Goal: Check status: Check status

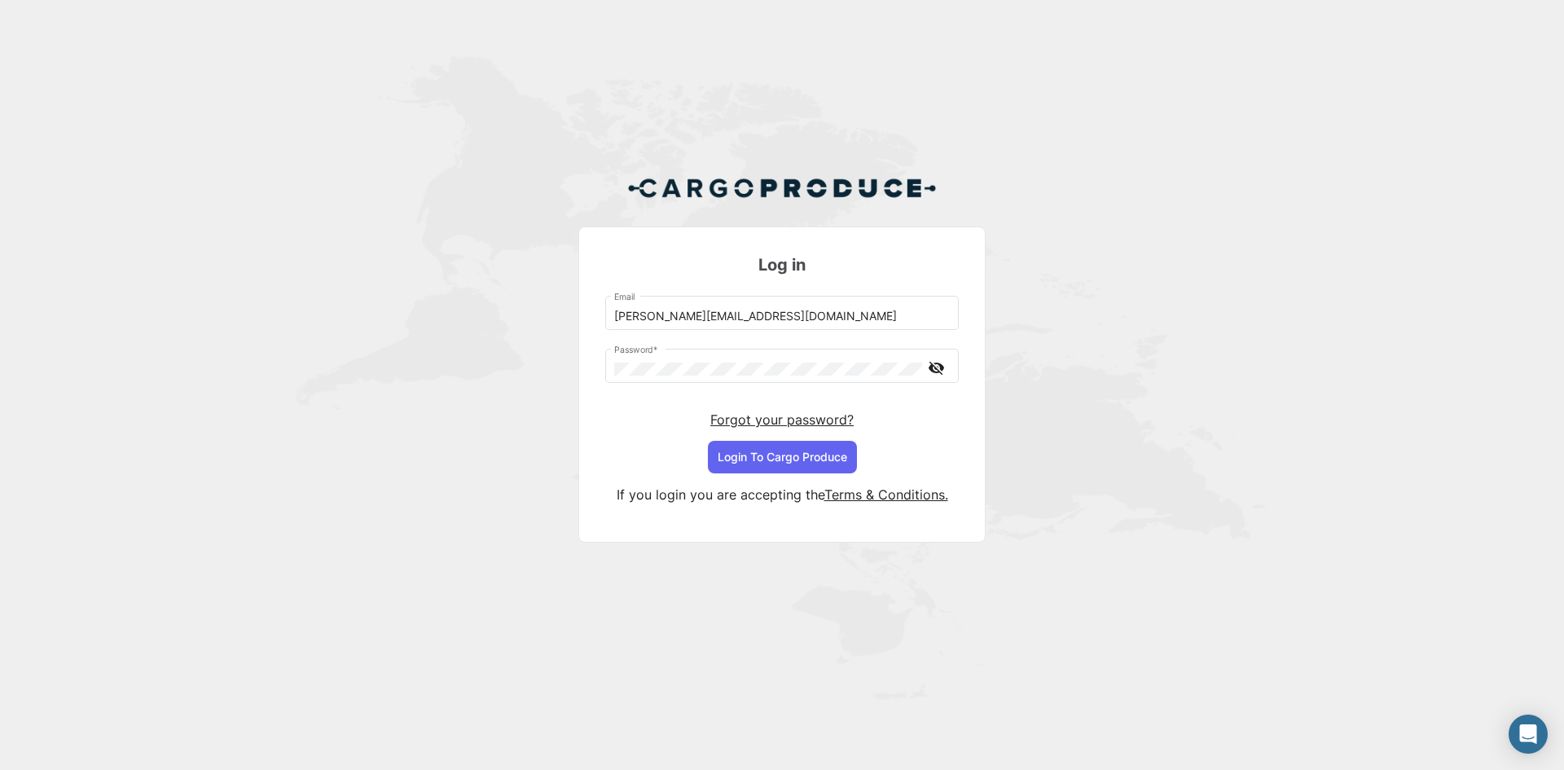
click at [828, 454] on button "Login To Cargo Produce" at bounding box center [782, 457] width 149 height 33
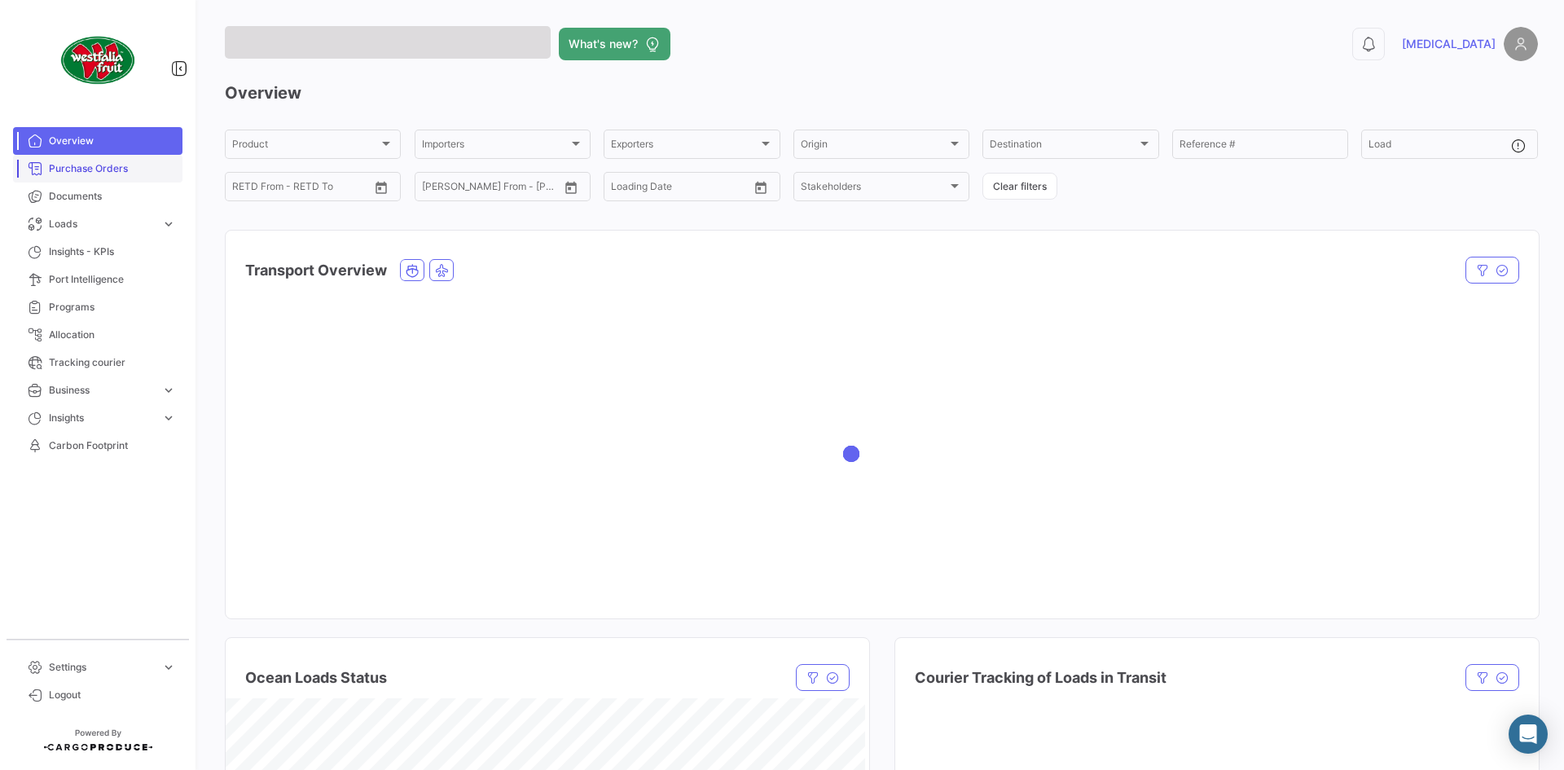
click at [91, 170] on span "Purchase Orders" at bounding box center [112, 168] width 127 height 15
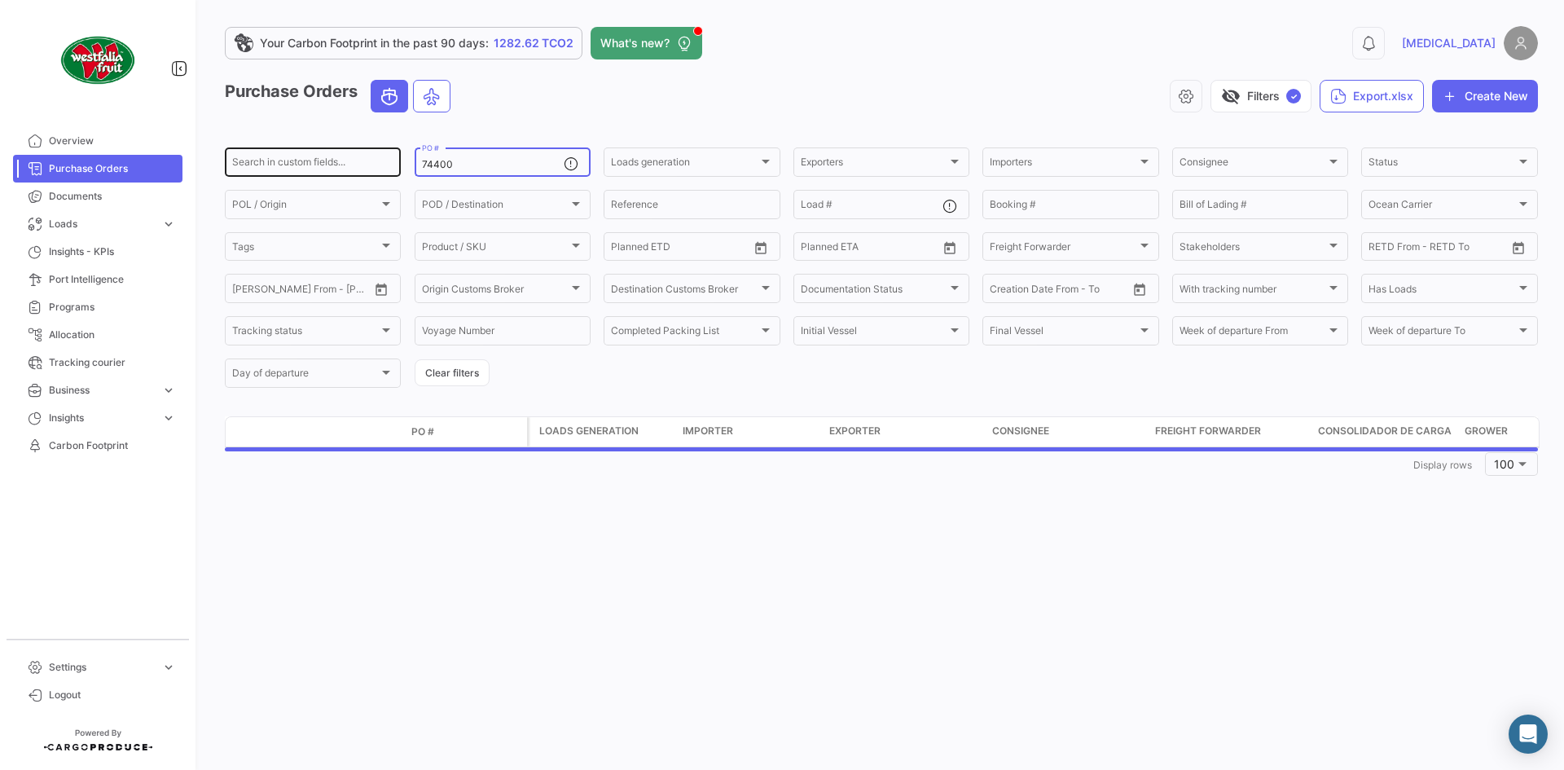
drag, startPoint x: 469, startPoint y: 162, endPoint x: 389, endPoint y: 168, distance: 80.8
click at [0, 0] on div "Search in custom fields... 74400 PO # Loads generation Loads generation Exporte…" at bounding box center [0, 0] width 0 height 0
paste input "220"
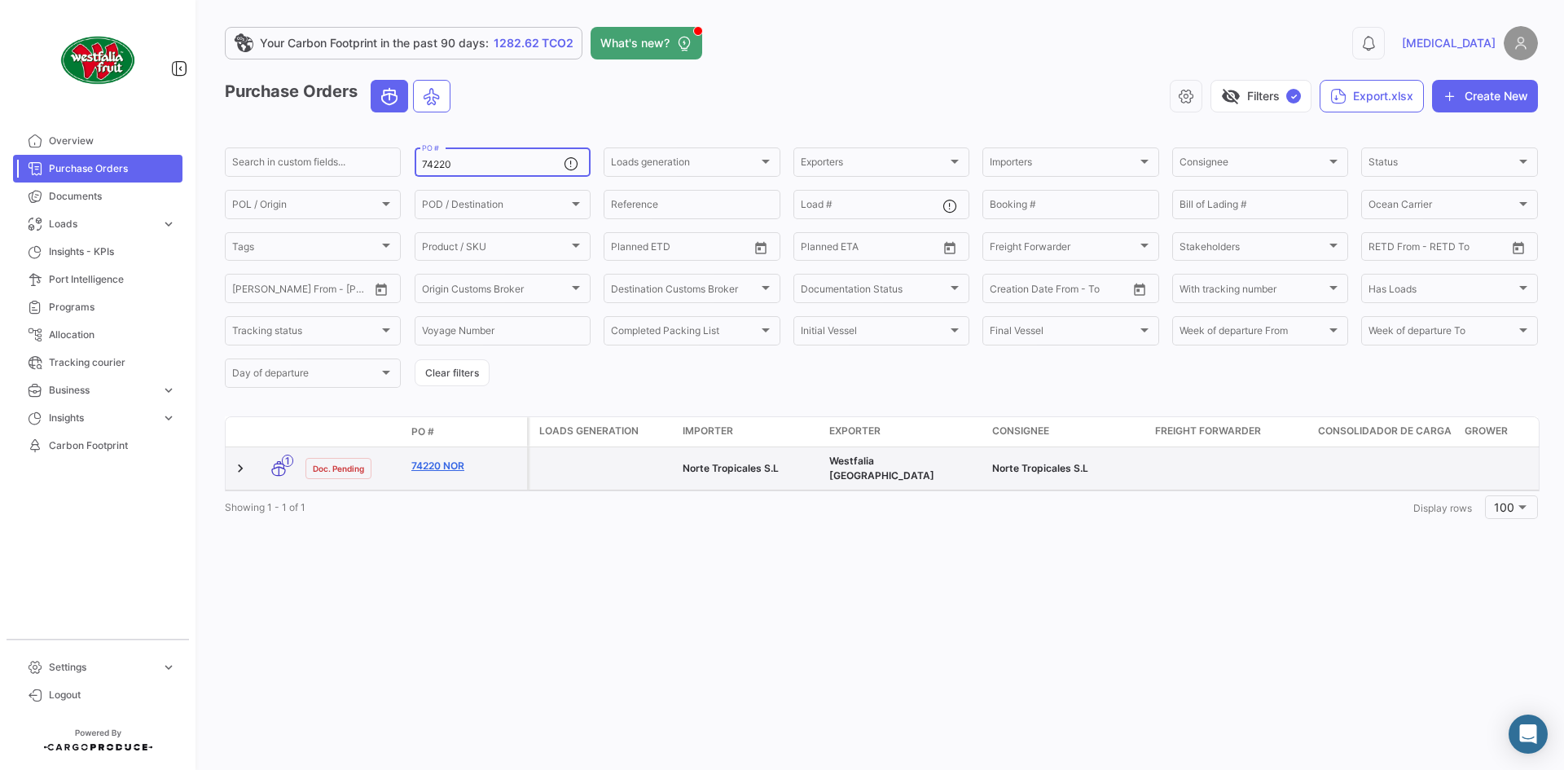
type input "74220"
click at [450, 459] on link "74220 NOR" at bounding box center [465, 466] width 109 height 15
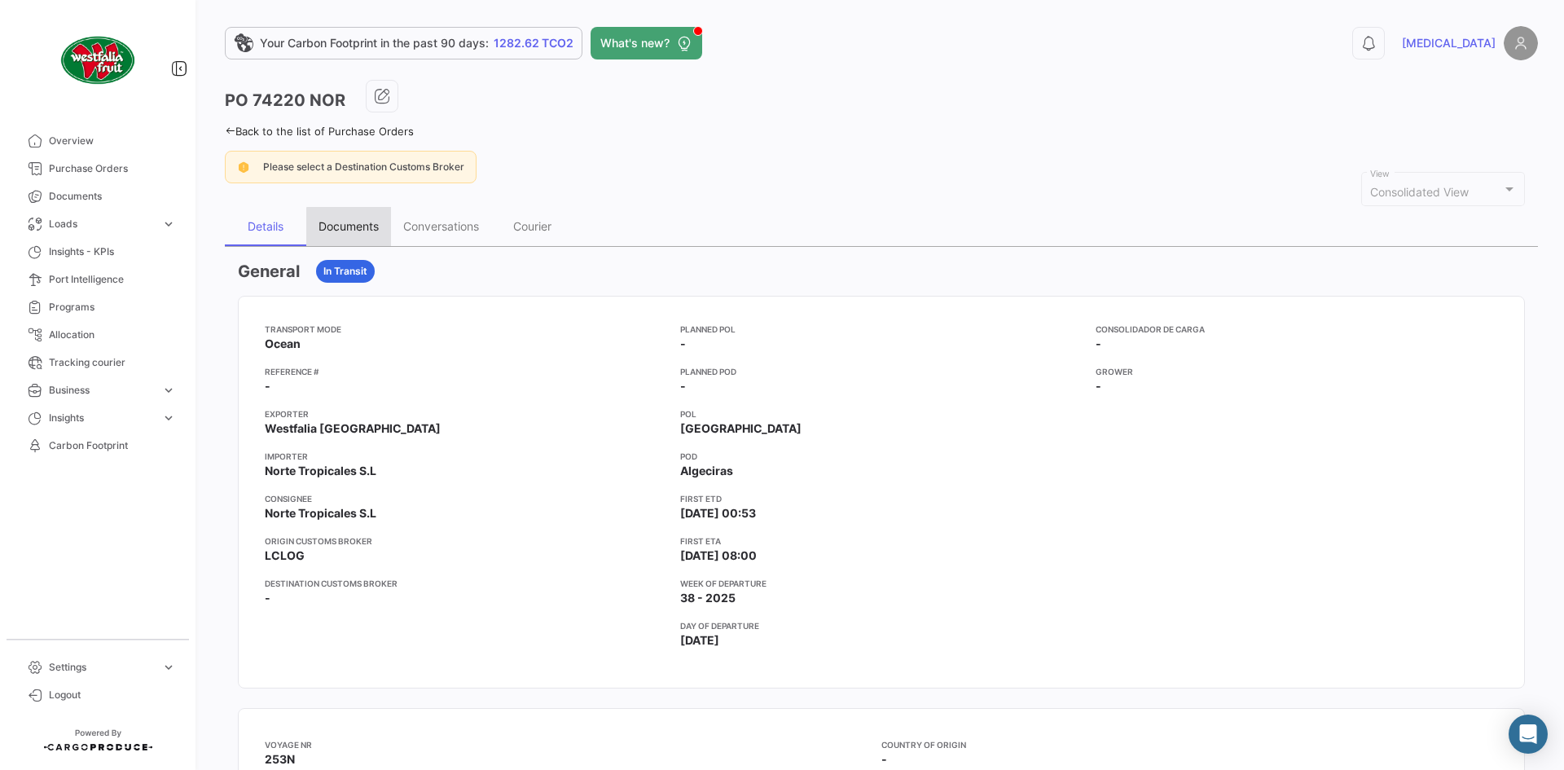
click at [355, 228] on div "Documents" at bounding box center [349, 226] width 60 height 14
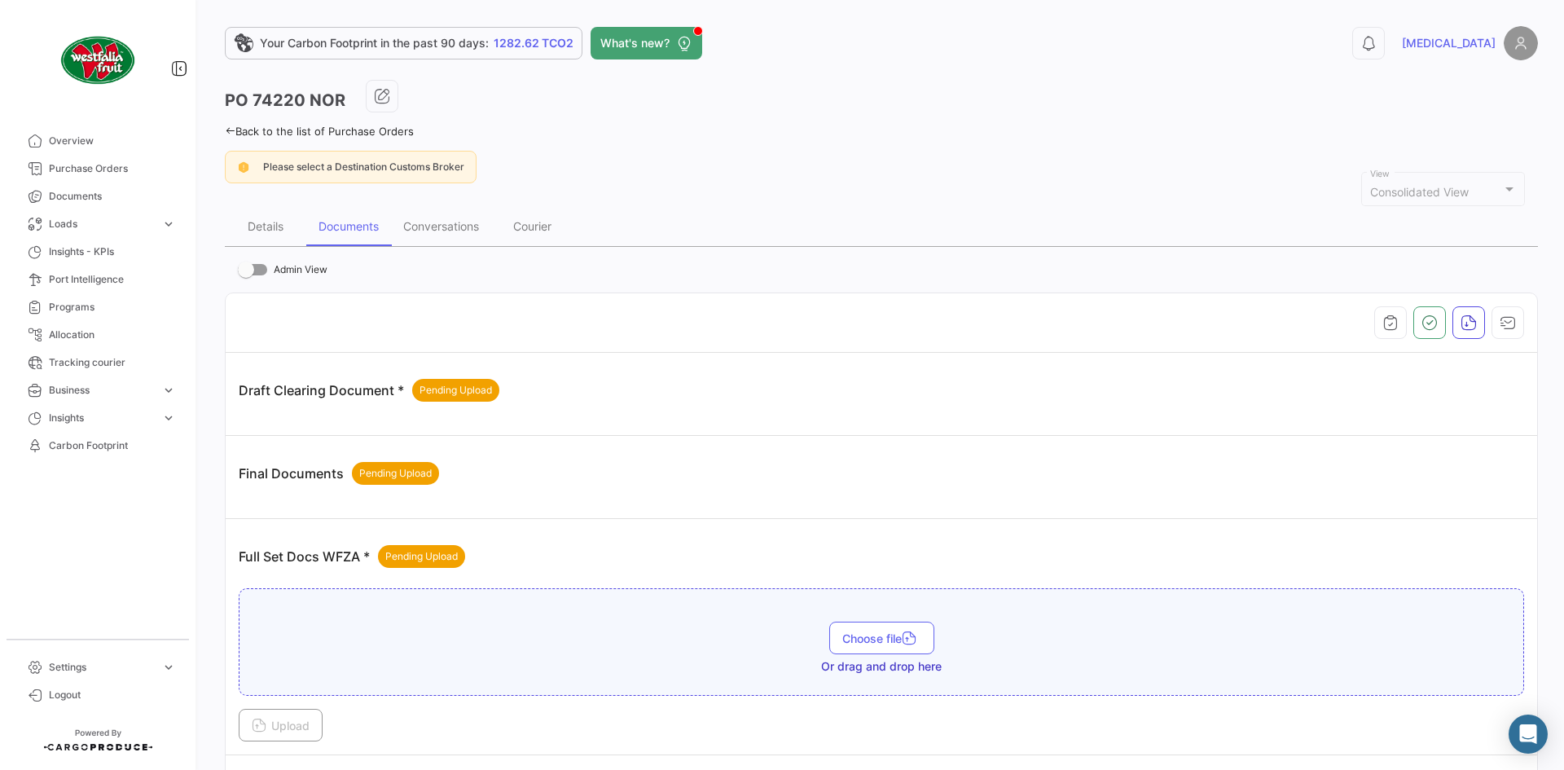
click at [231, 130] on icon at bounding box center [230, 130] width 11 height 11
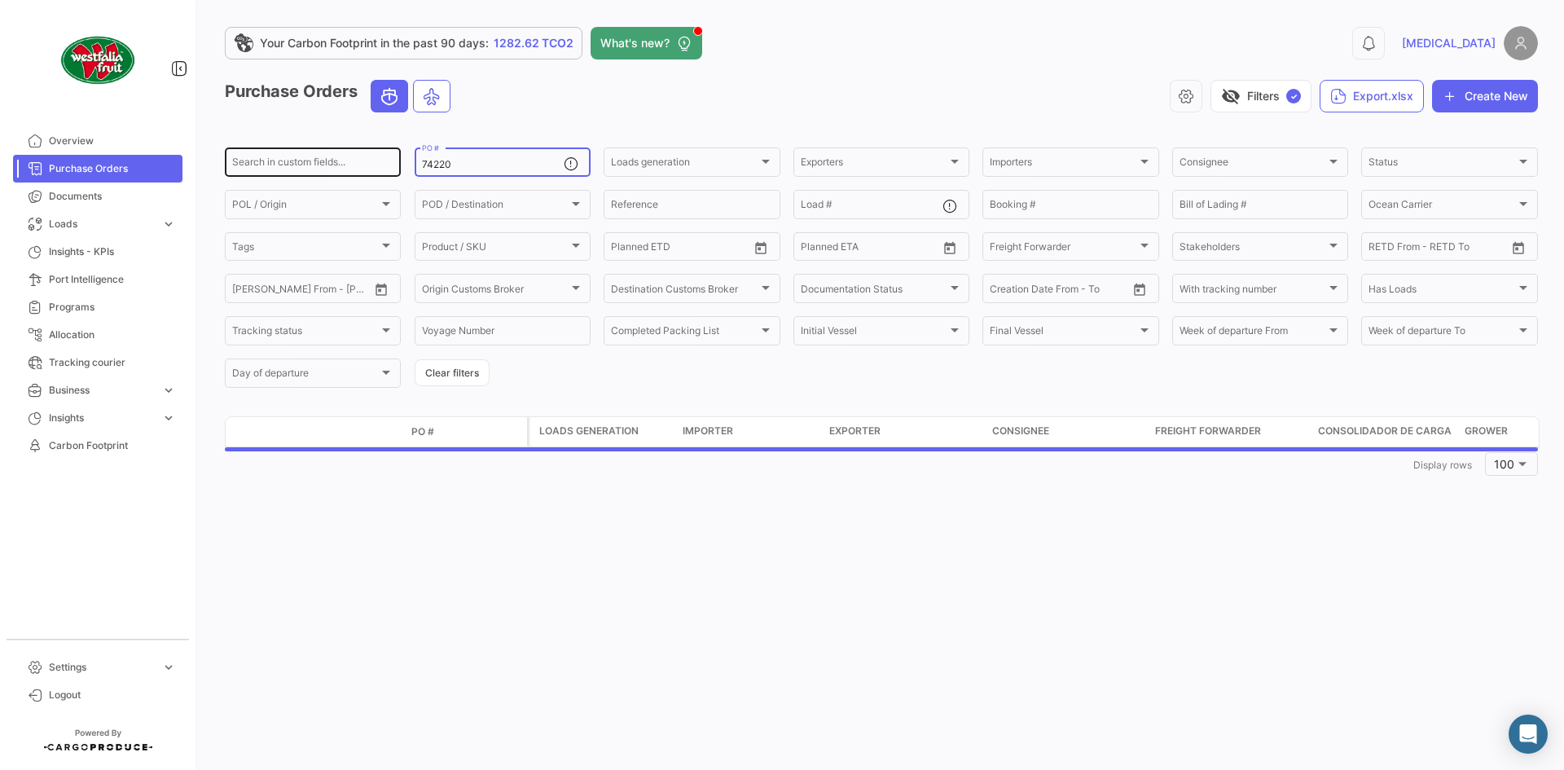
drag, startPoint x: 503, startPoint y: 164, endPoint x: 380, endPoint y: 174, distance: 123.4
click at [0, 0] on div "Search in custom fields... 74220 PO # Loads generation Loads generation Exporte…" at bounding box center [0, 0] width 0 height 0
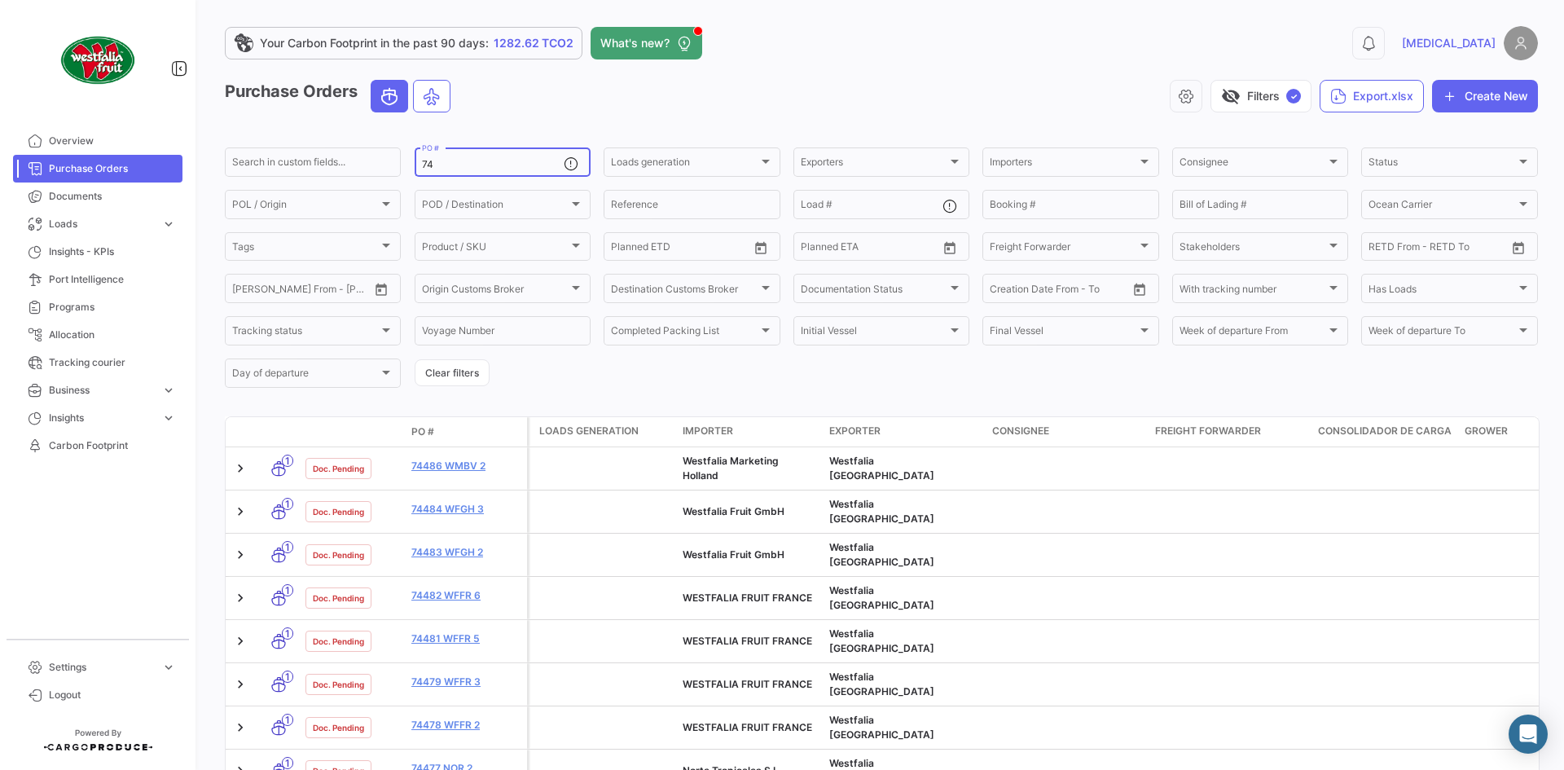
click at [491, 162] on input "74" at bounding box center [493, 164] width 142 height 11
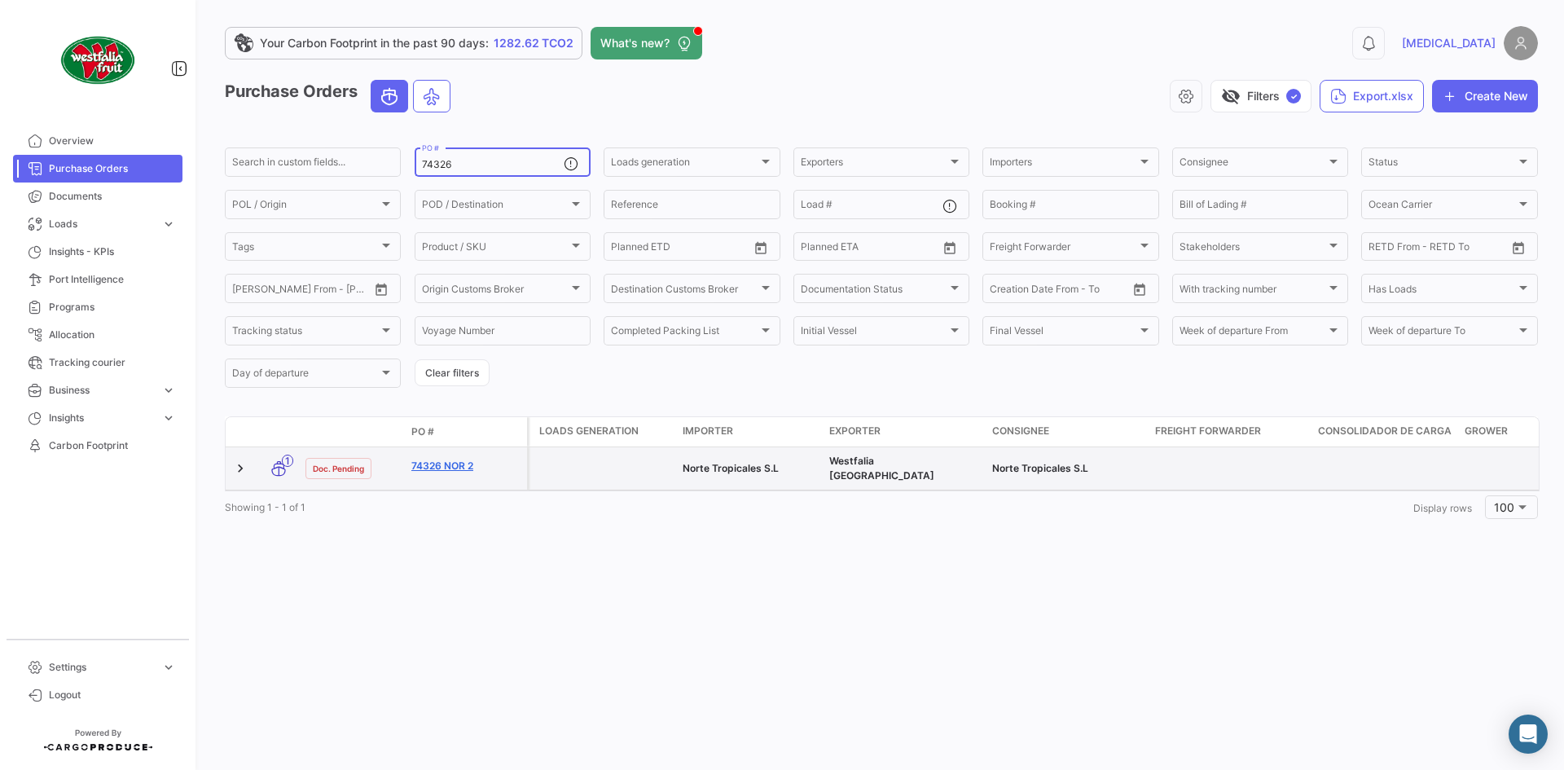
type input "74326"
click at [448, 464] on link "74326 NOR 2" at bounding box center [465, 466] width 109 height 15
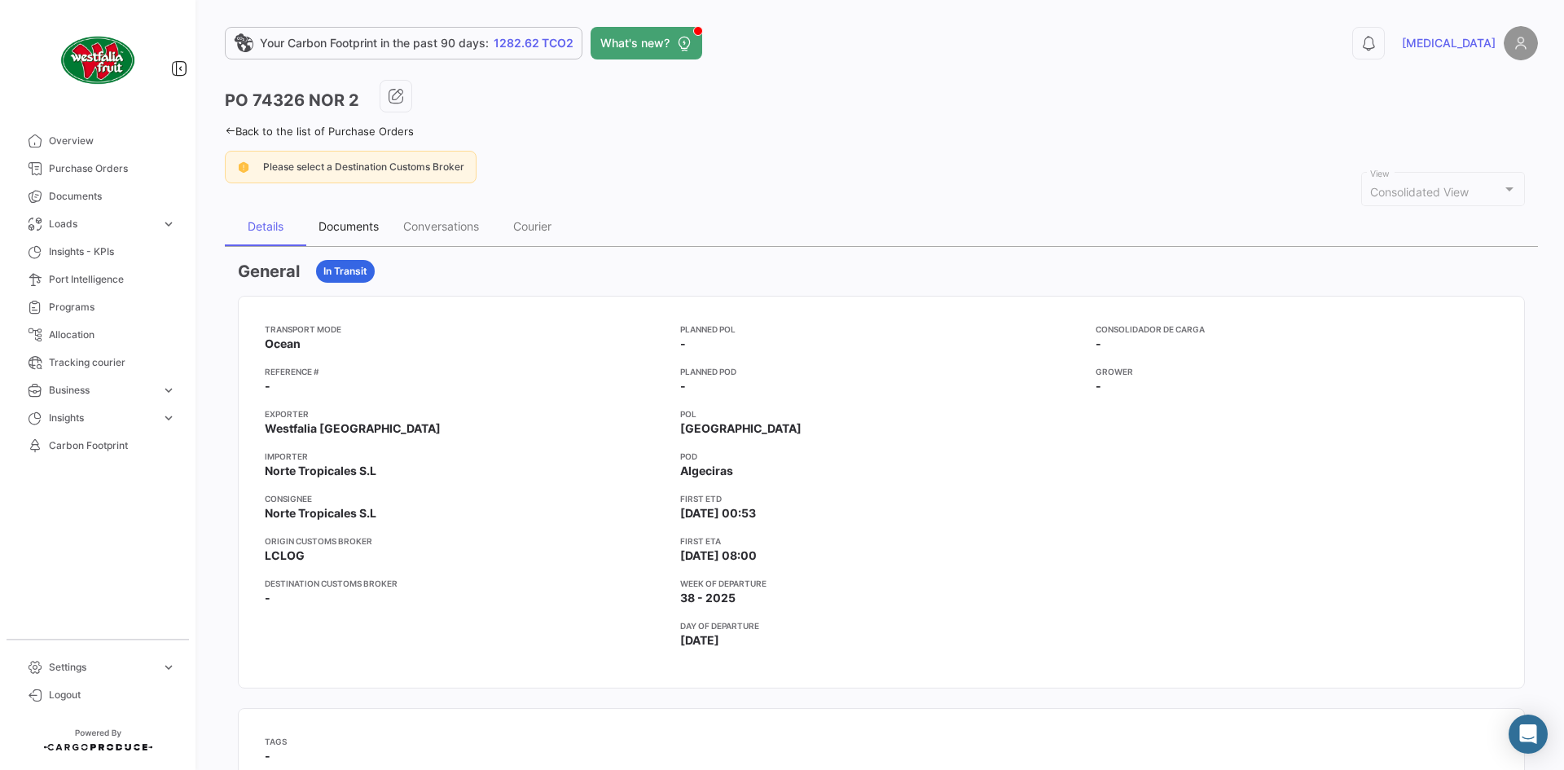
click at [364, 233] on div "Documents" at bounding box center [349, 226] width 60 height 14
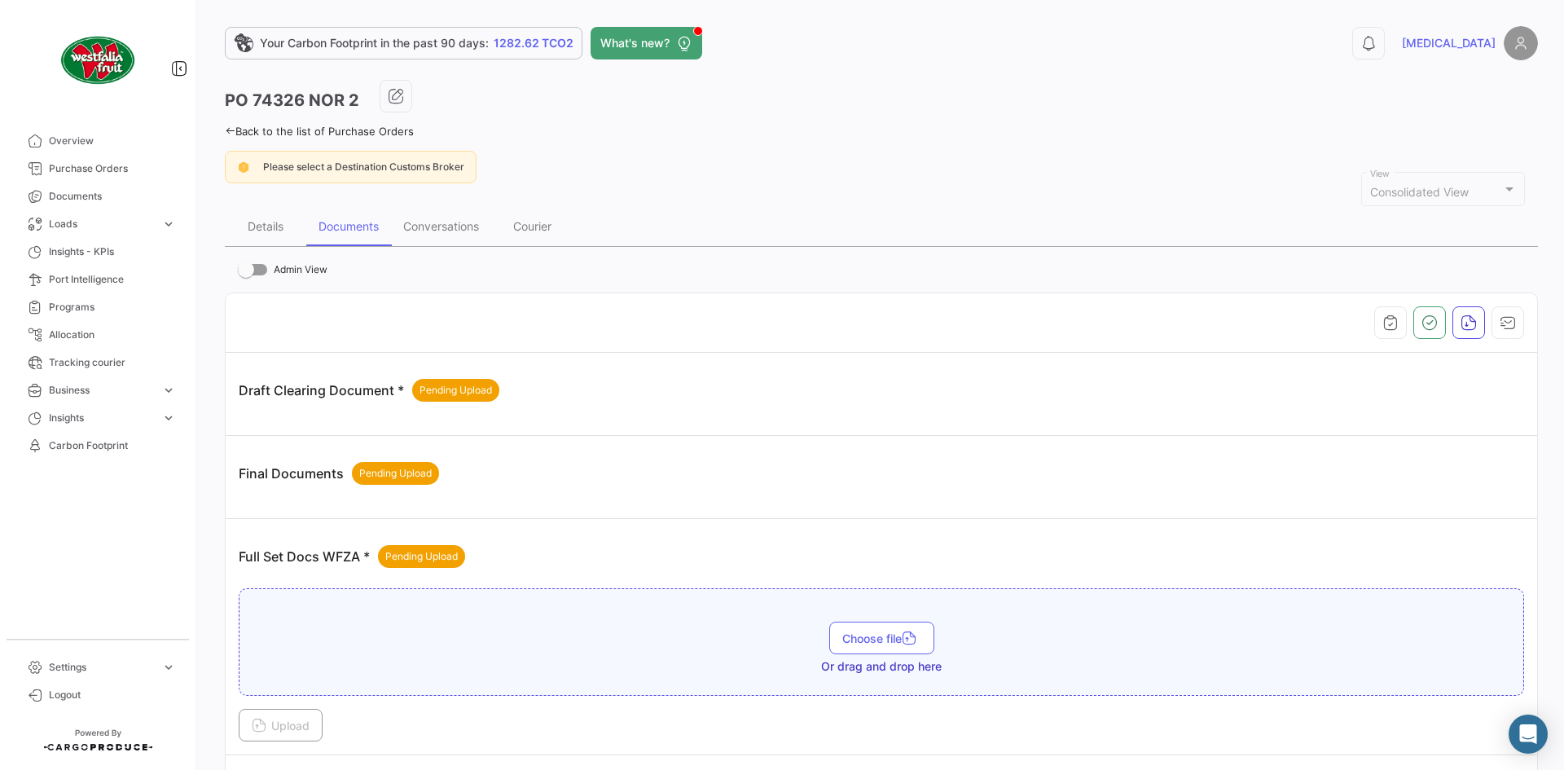
click at [227, 129] on icon at bounding box center [230, 130] width 11 height 11
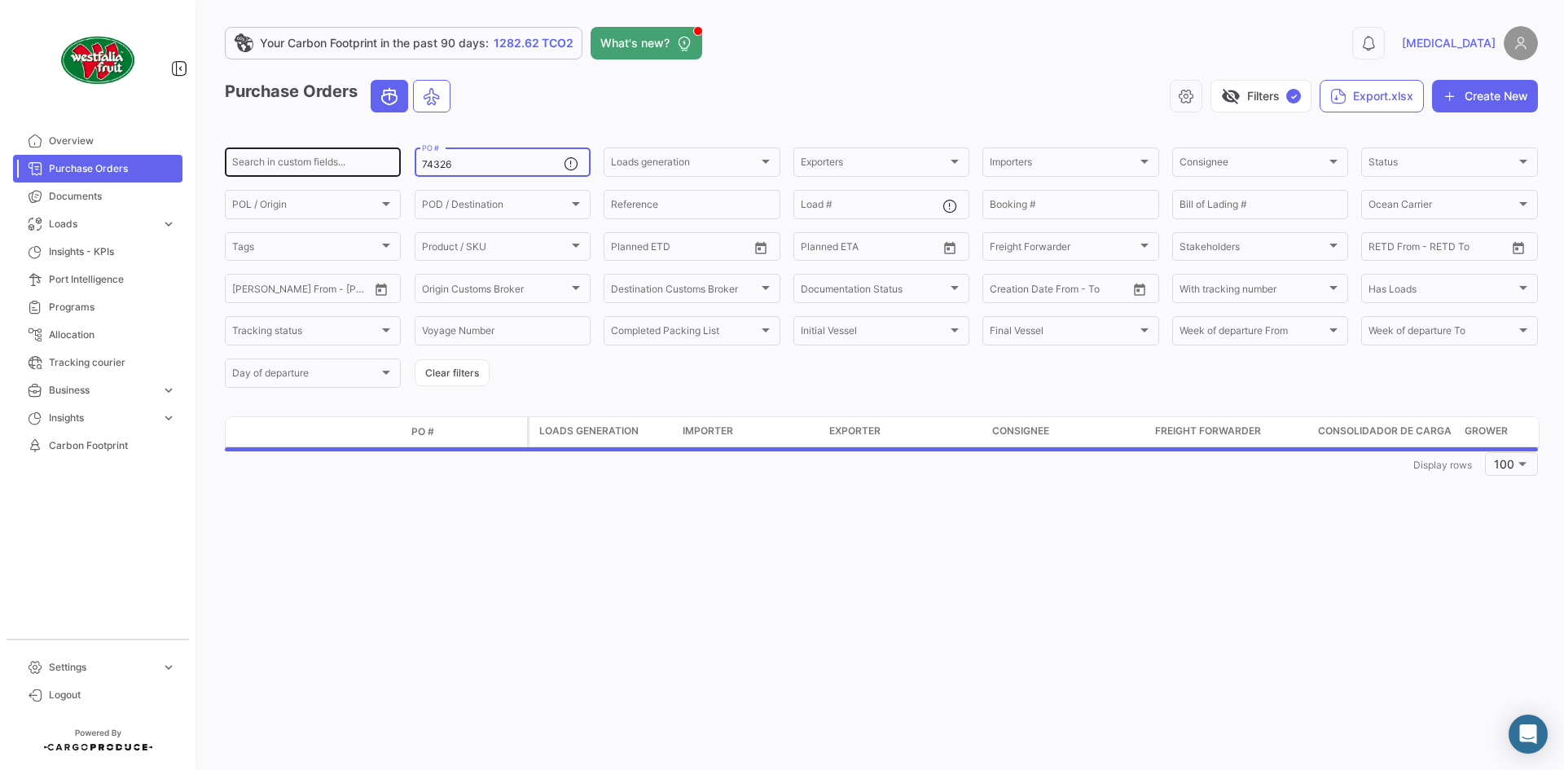
drag, startPoint x: 465, startPoint y: 164, endPoint x: 378, endPoint y: 176, distance: 88.0
click at [0, 0] on div "Search in custom fields... 74326 PO # Loads generation Loads generation Exporte…" at bounding box center [0, 0] width 0 height 0
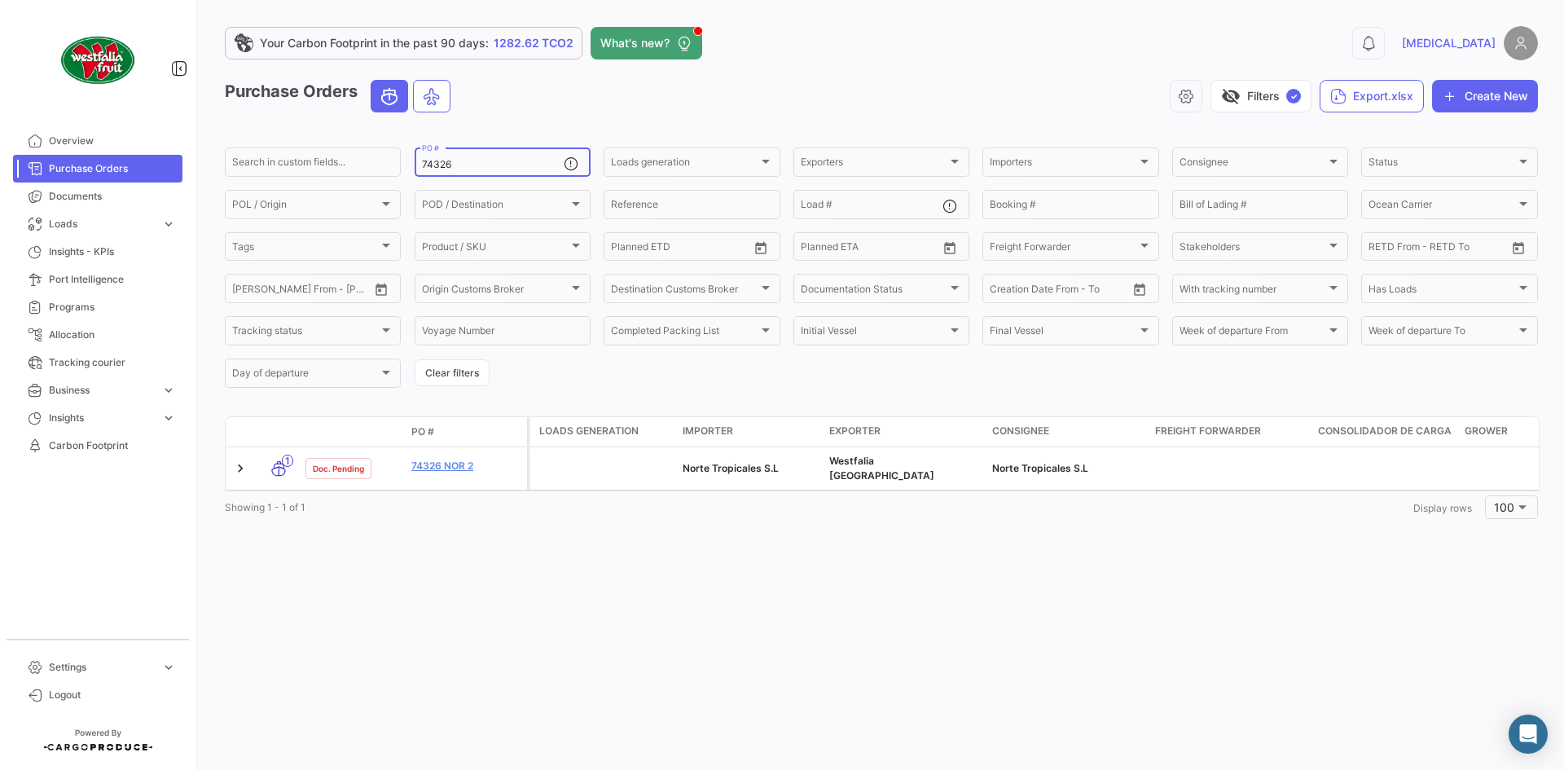
click at [478, 162] on input "74326" at bounding box center [493, 164] width 142 height 11
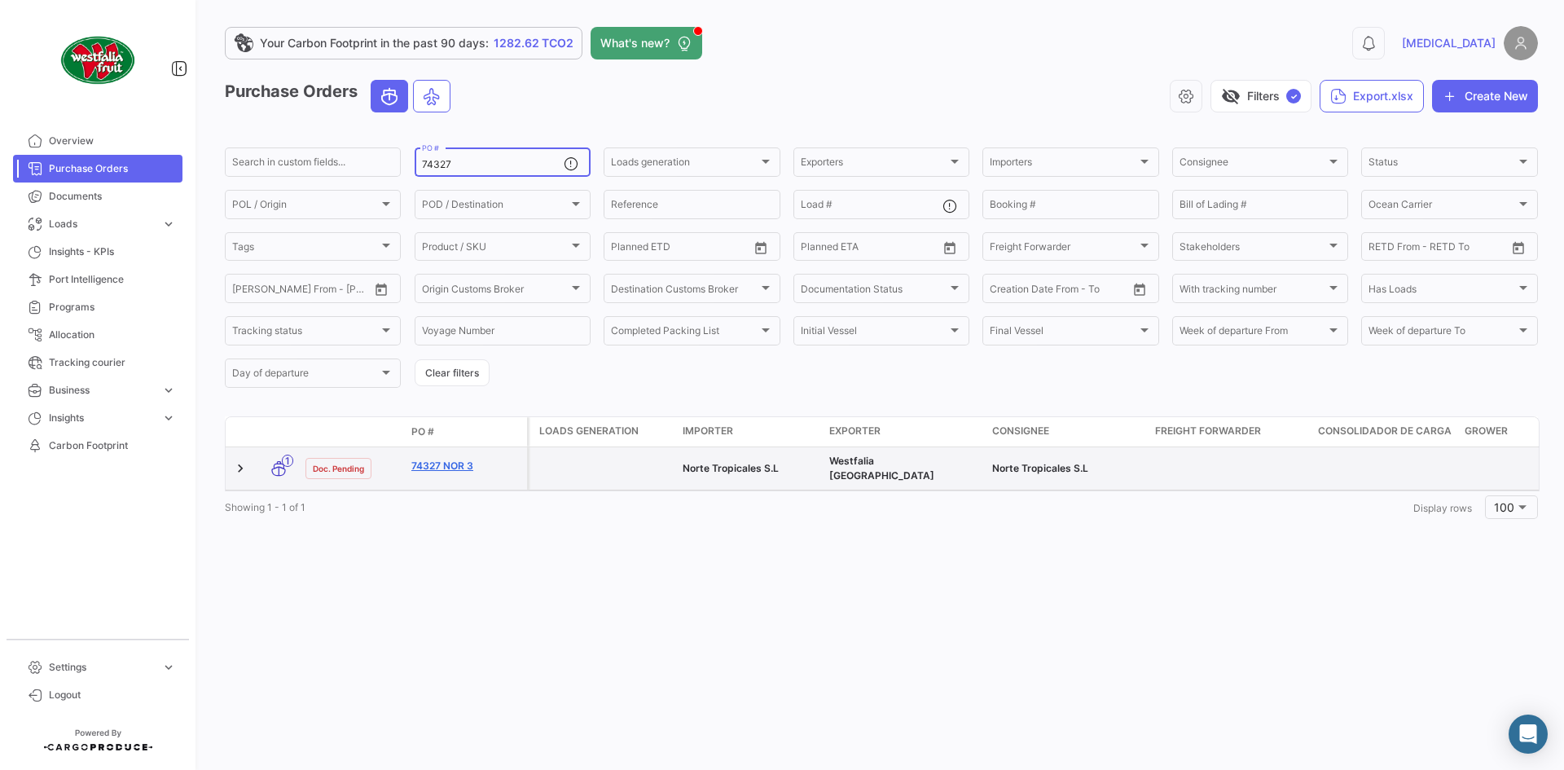
type input "74327"
click at [428, 466] on link "74327 NOR 3" at bounding box center [465, 466] width 109 height 15
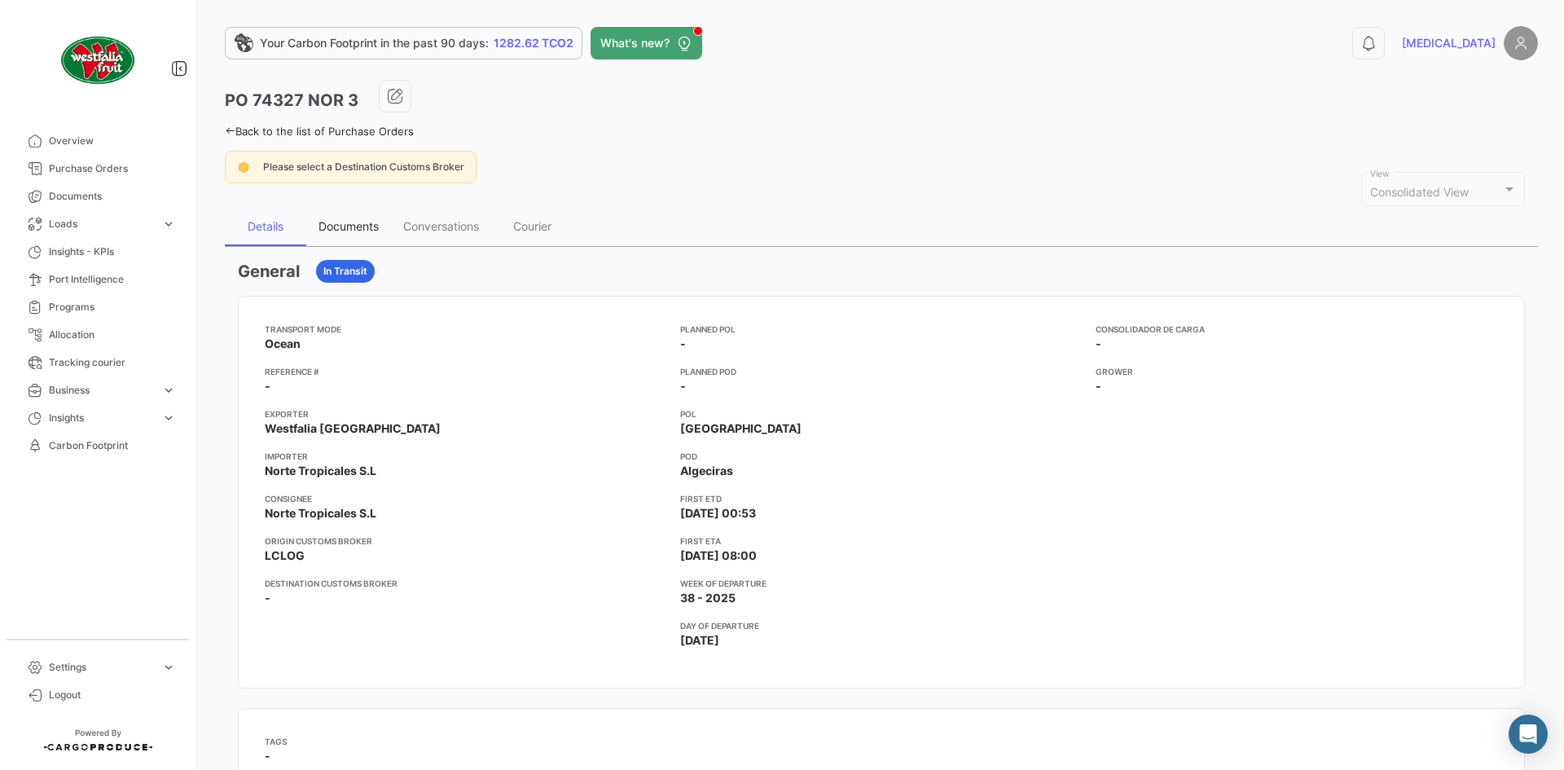
click at [356, 231] on div "Documents" at bounding box center [349, 226] width 60 height 14
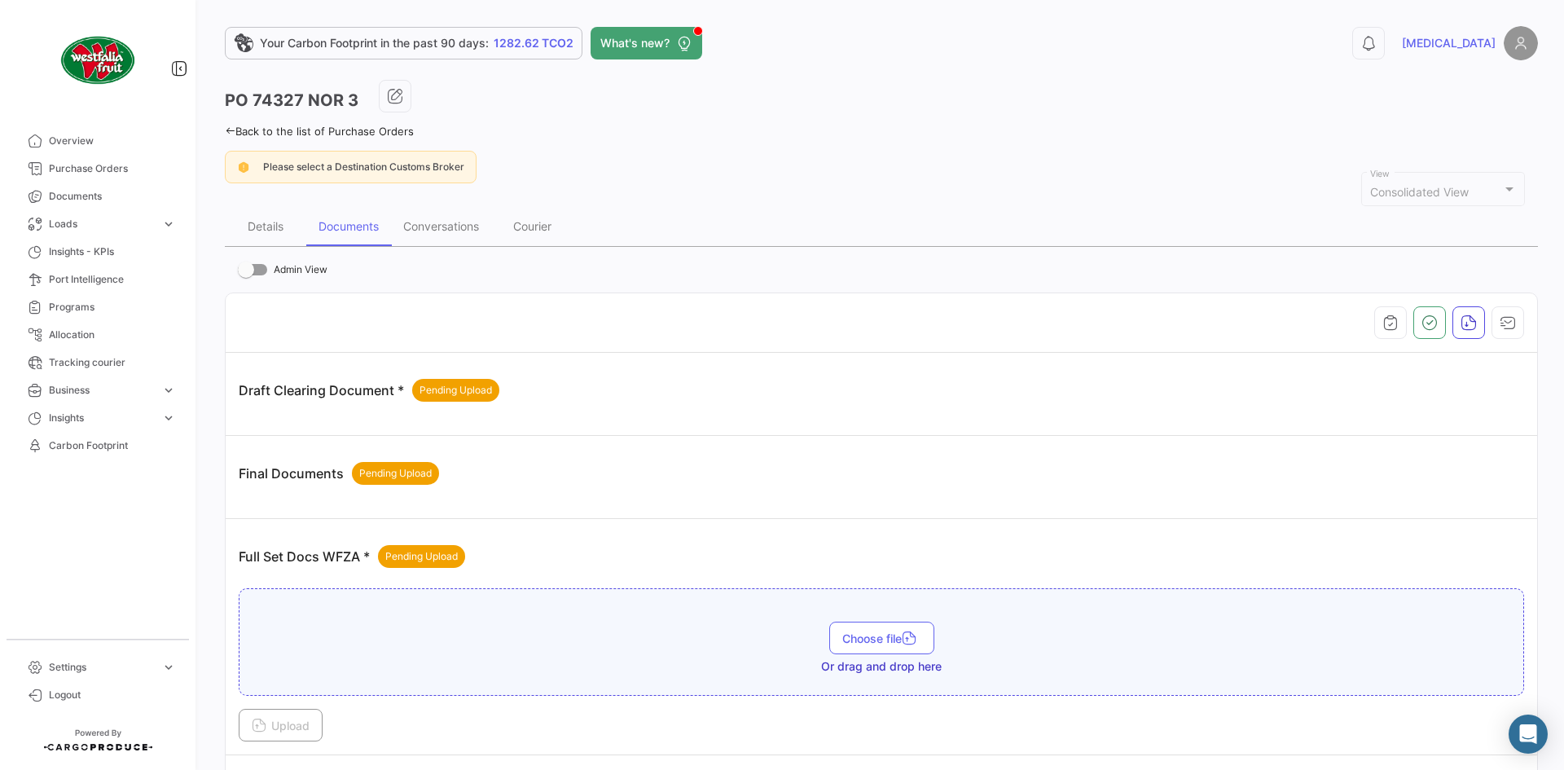
click at [233, 134] on icon at bounding box center [230, 130] width 11 height 11
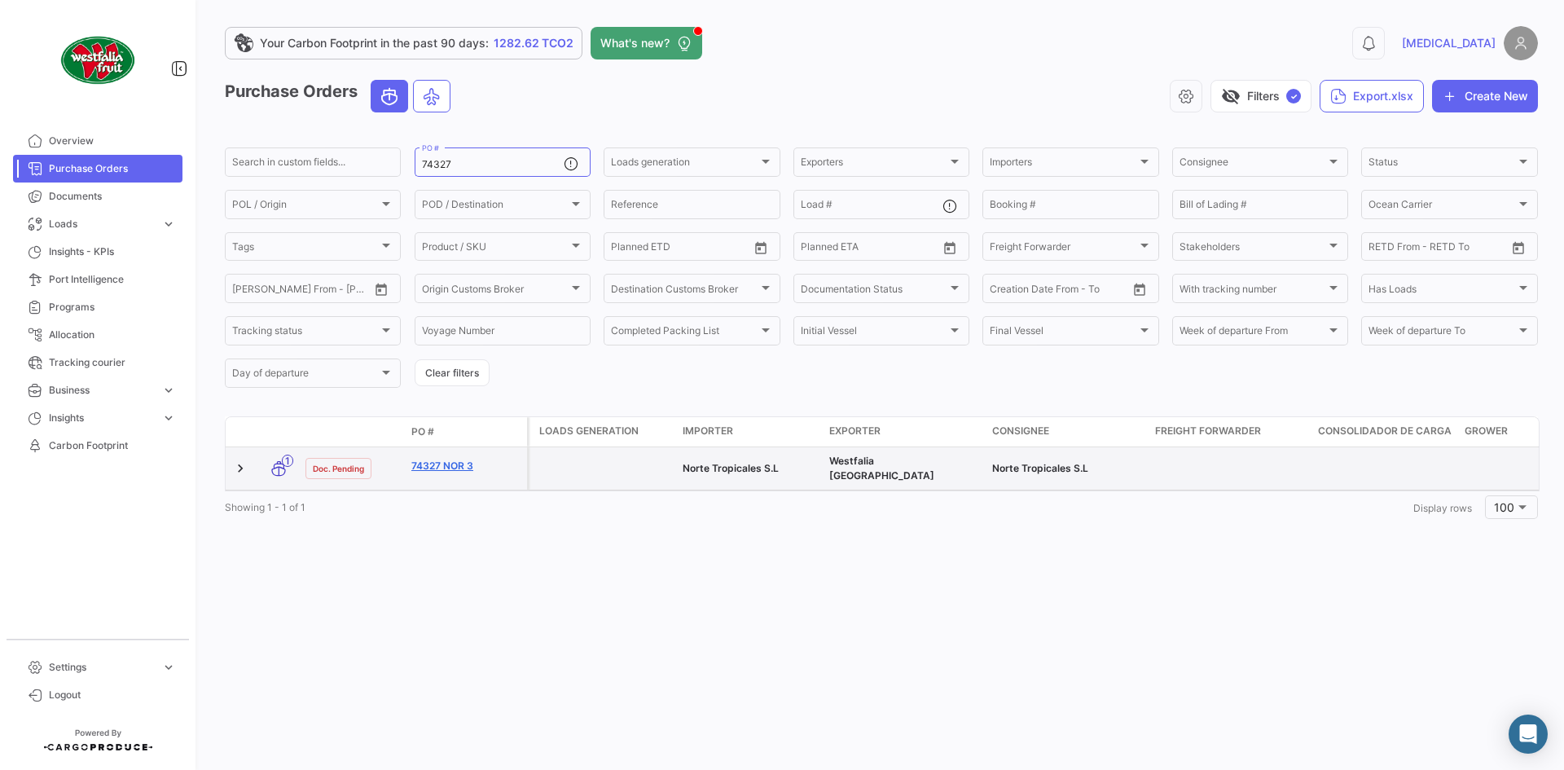
click at [430, 459] on link "74327 NOR 3" at bounding box center [465, 466] width 109 height 15
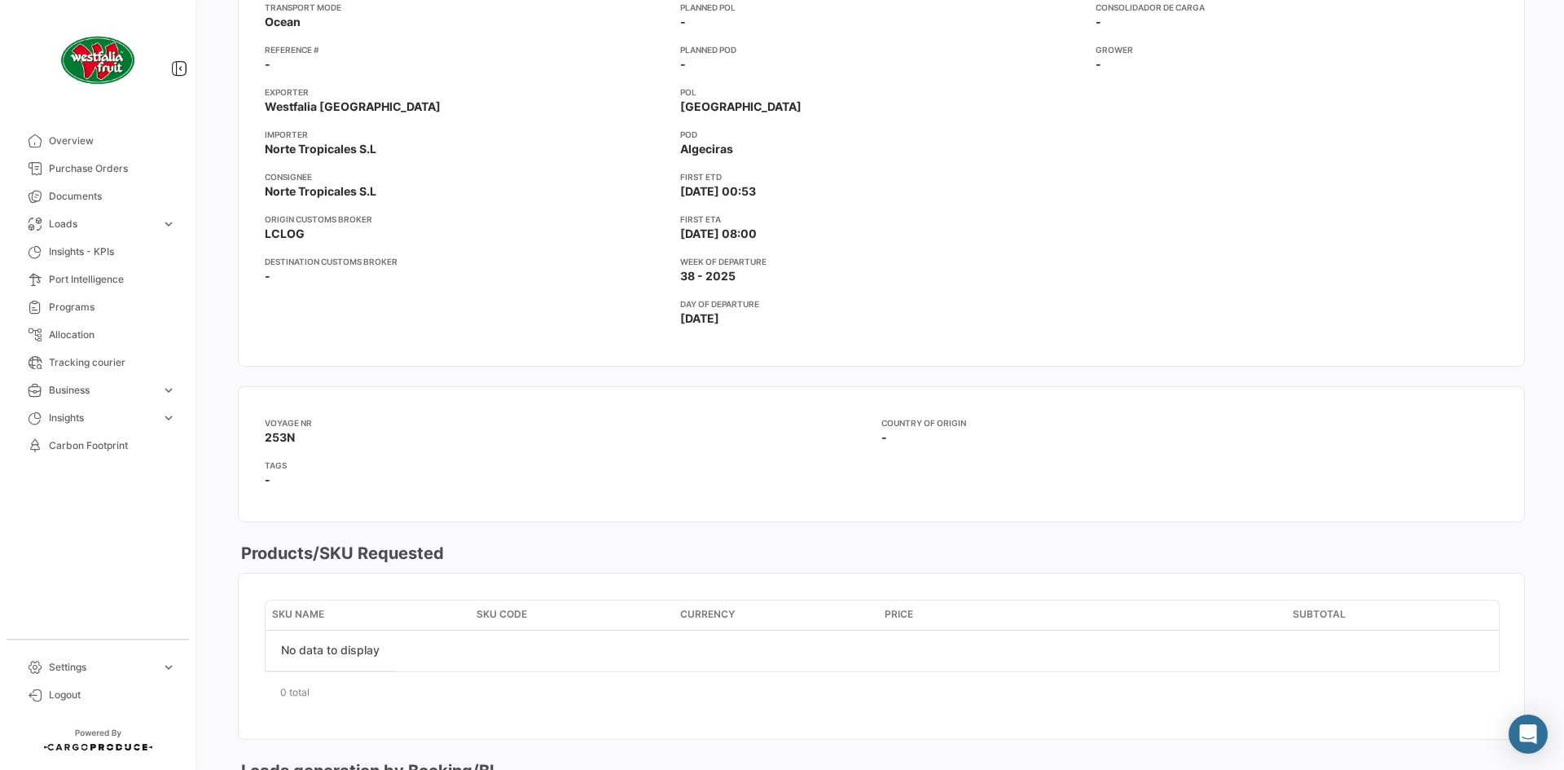
scroll to position [81, 0]
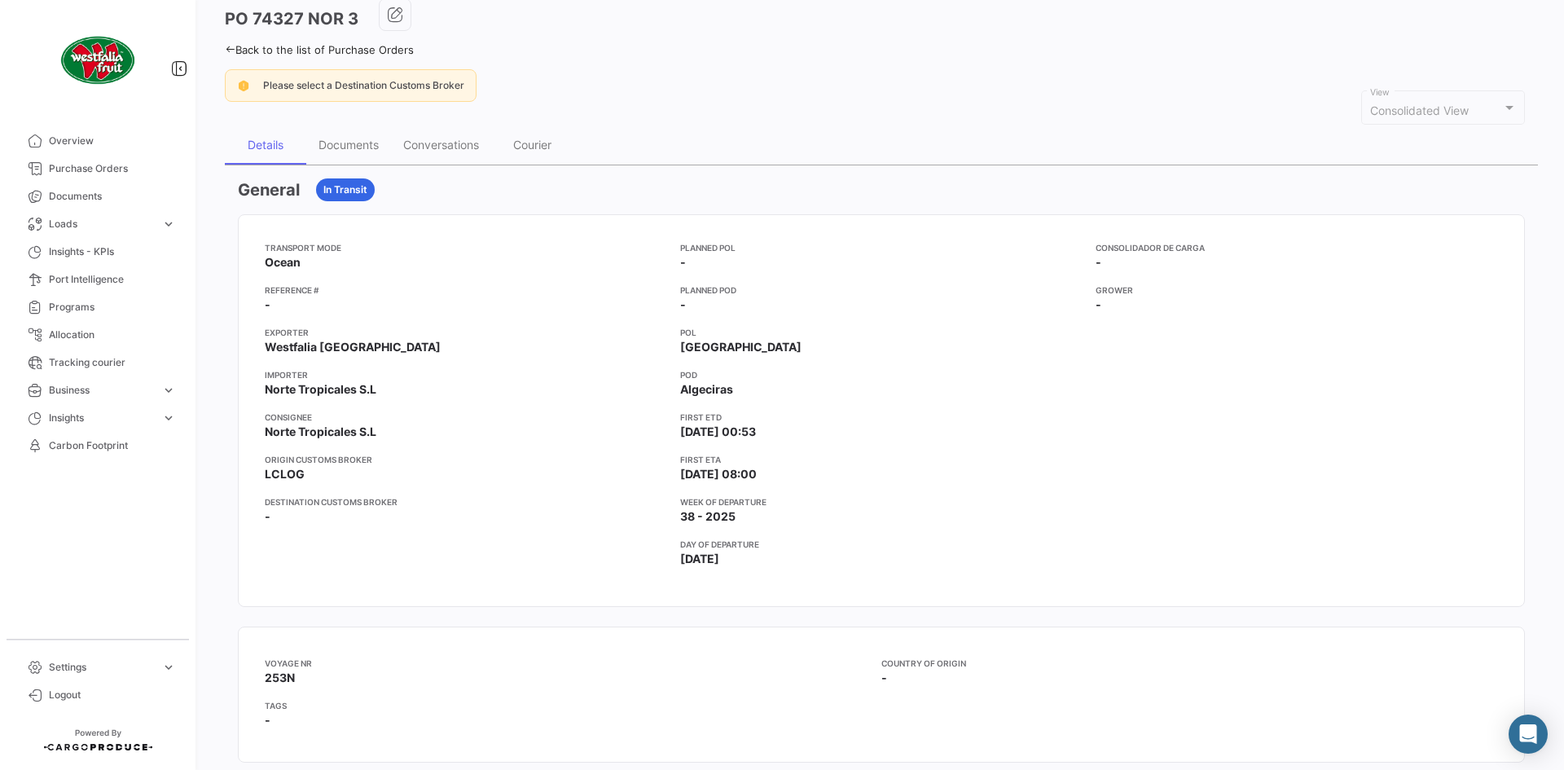
drag, startPoint x: 797, startPoint y: 429, endPoint x: 832, endPoint y: 434, distance: 35.4
click at [817, 426] on app-card-info-label "First ETD [DATE] 00:53" at bounding box center [881, 425] width 402 height 29
click at [833, 434] on app-card-info-label "First ETD [DATE] 00:53" at bounding box center [881, 425] width 402 height 29
